Goal: Information Seeking & Learning: Compare options

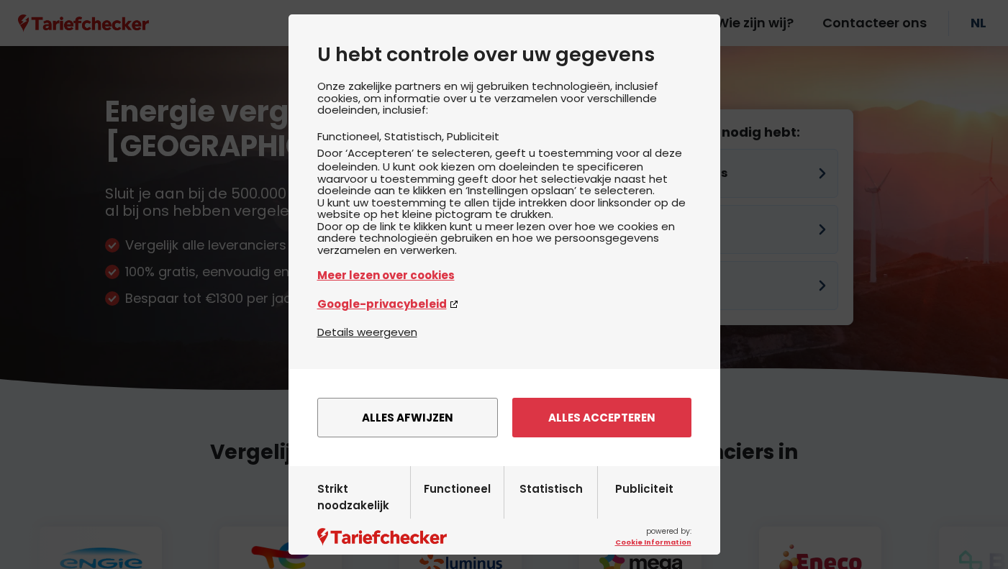
click at [449, 438] on button "Alles afwijzen" at bounding box center [407, 418] width 181 height 40
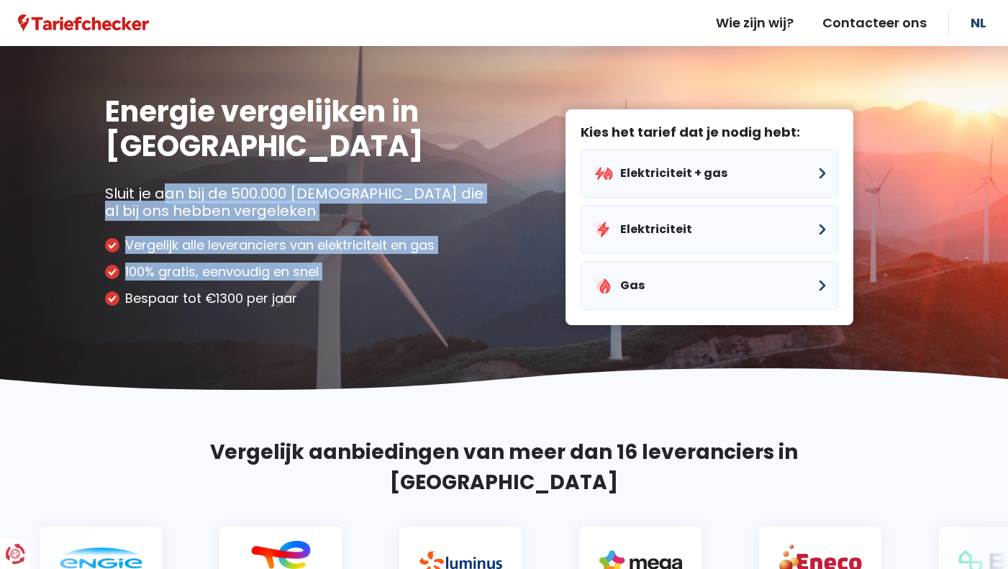
drag, startPoint x: 304, startPoint y: 297, endPoint x: 125, endPoint y: 186, distance: 211.1
click at [125, 186] on div "Energie vergelijken in [GEOGRAPHIC_DATA] Sluit je aan bij de 500.000 [DEMOGRAPH…" at bounding box center [299, 205] width 389 height 223
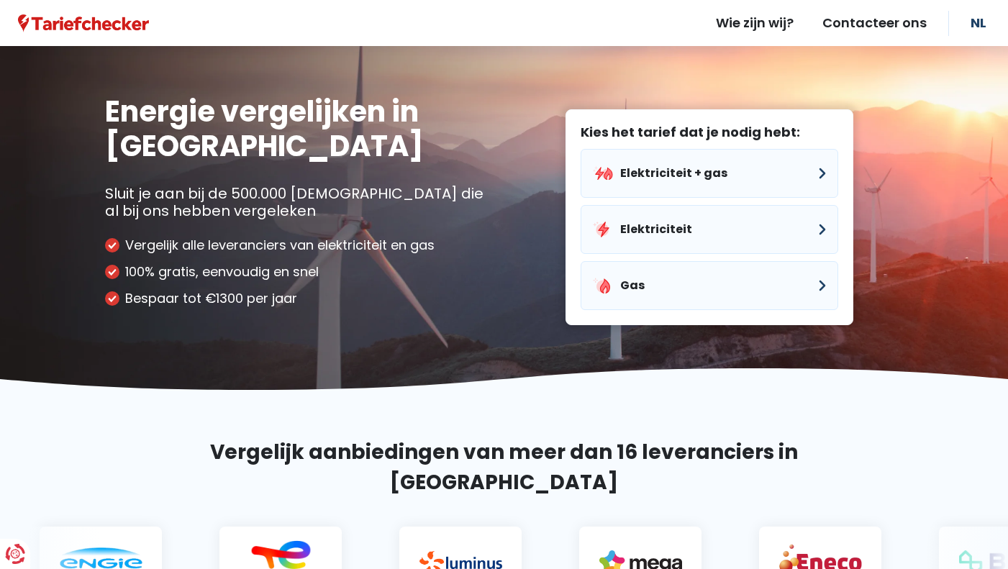
click at [225, 240] on li "Vergelijk alle leveranciers van elektriciteit en gas" at bounding box center [299, 246] width 389 height 16
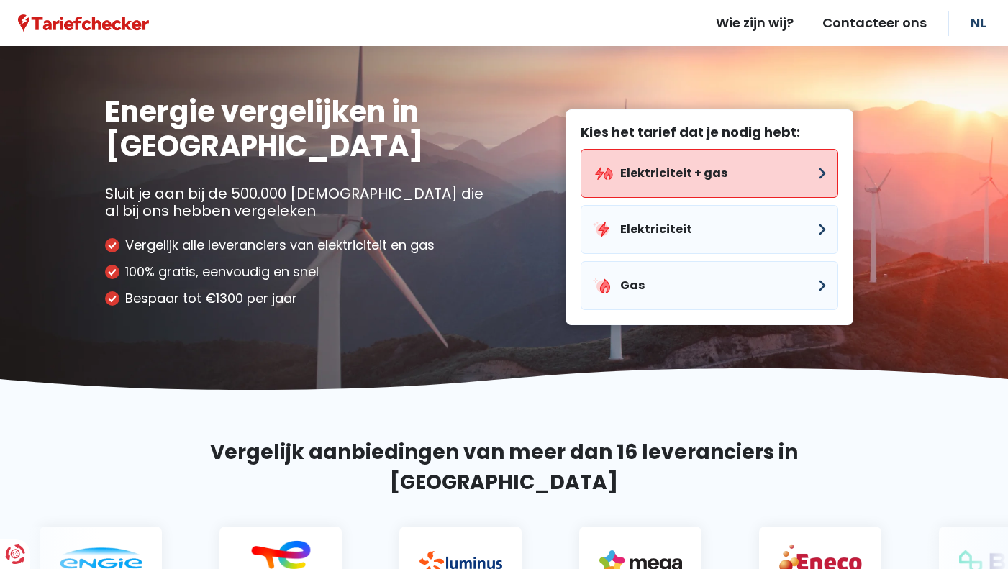
click at [720, 188] on button "Elektriciteit + gas" at bounding box center [710, 173] width 258 height 49
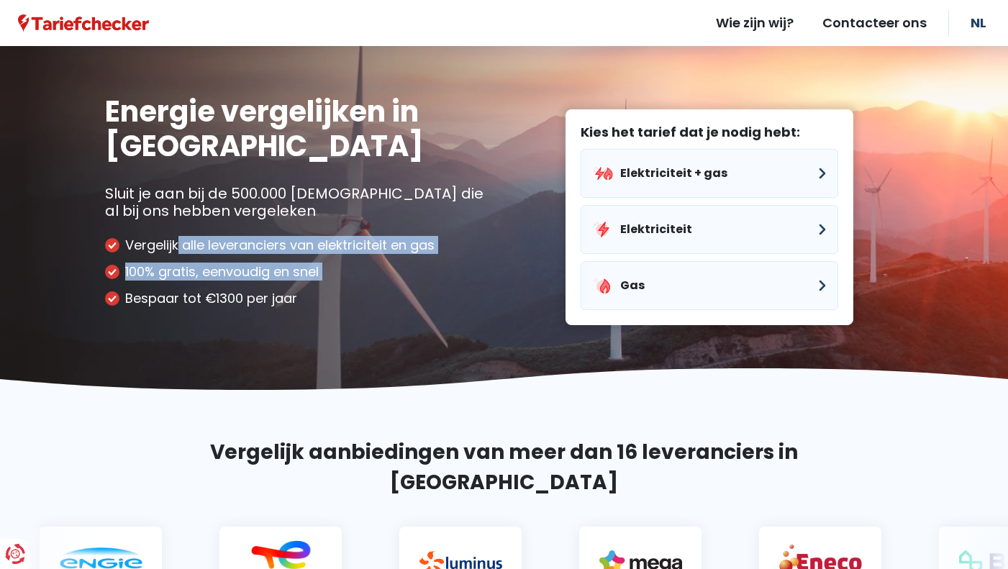
drag, startPoint x: 209, startPoint y: 274, endPoint x: 119, endPoint y: 226, distance: 101.7
click at [119, 226] on div "Energie vergelijken in [GEOGRAPHIC_DATA] Sluit je aan bij de 500.000 [DEMOGRAPH…" at bounding box center [299, 205] width 389 height 223
click at [215, 255] on ul "Vergelijk alle leveranciers van elektriciteit en gas 100% gratis, eenvoudig en …" at bounding box center [299, 272] width 389 height 69
